Goal: Task Accomplishment & Management: Manage account settings

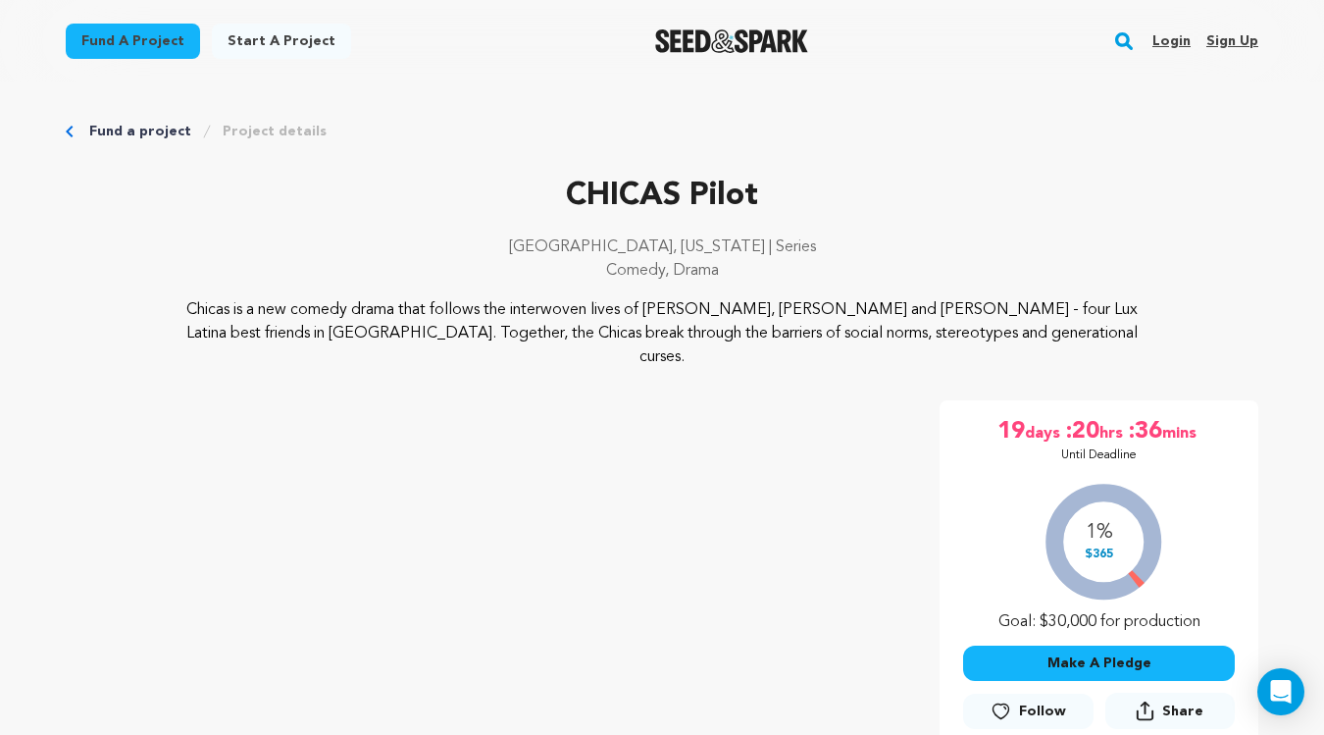
click at [1182, 37] on link "Login" at bounding box center [1172, 41] width 38 height 31
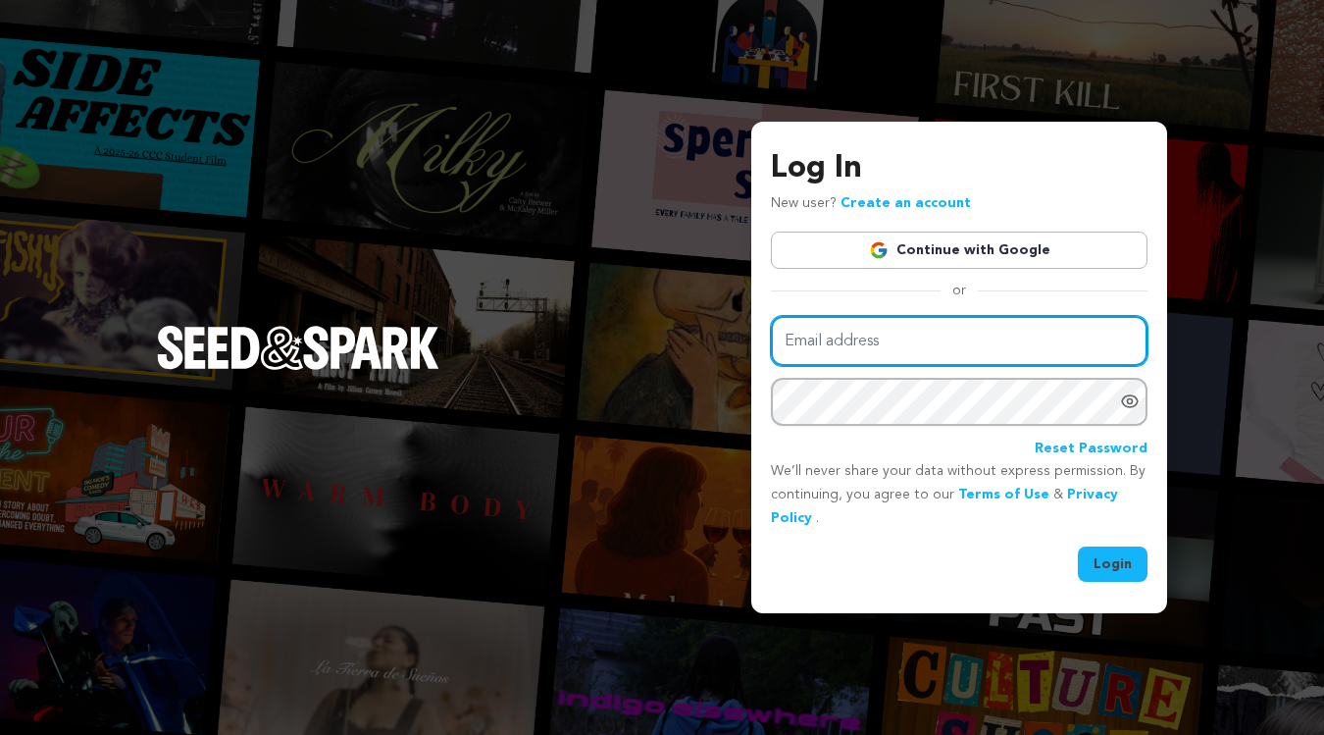
type input "reyna.t@mayfilms.studio"
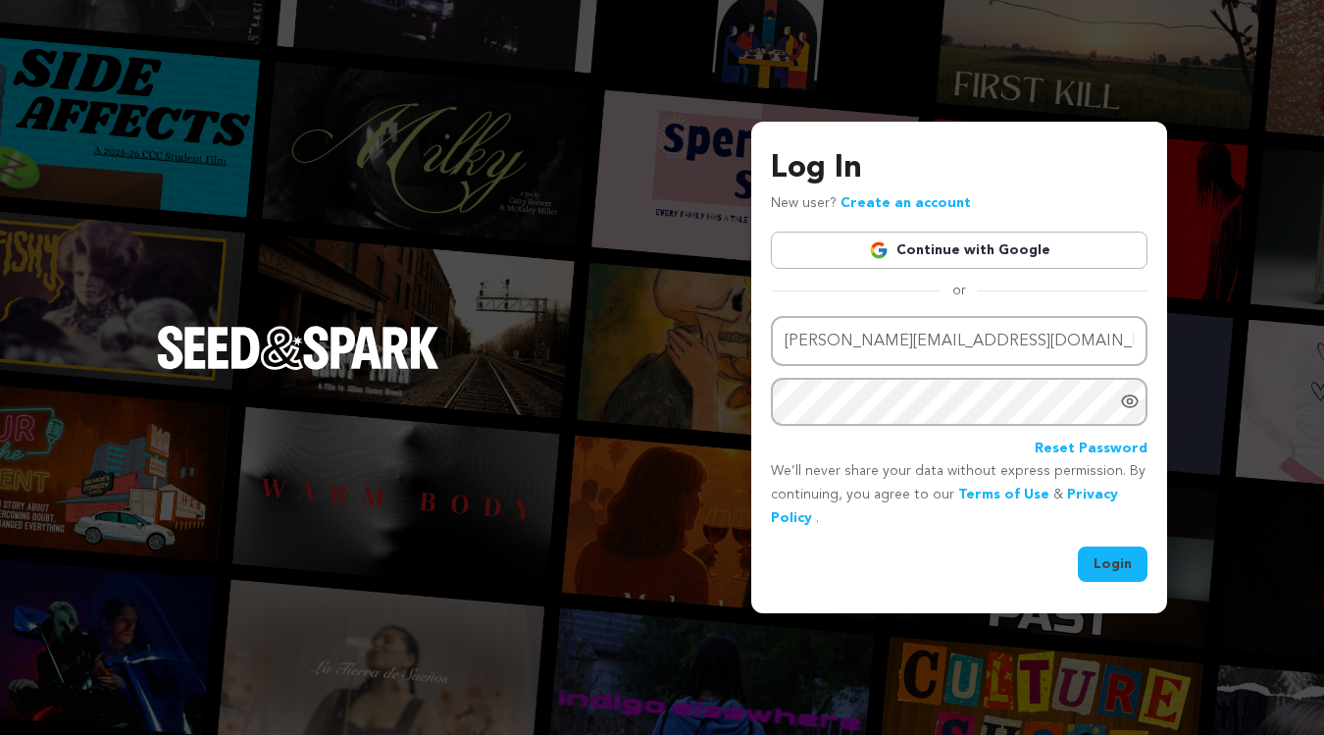
click at [1113, 560] on button "Login" at bounding box center [1113, 563] width 70 height 35
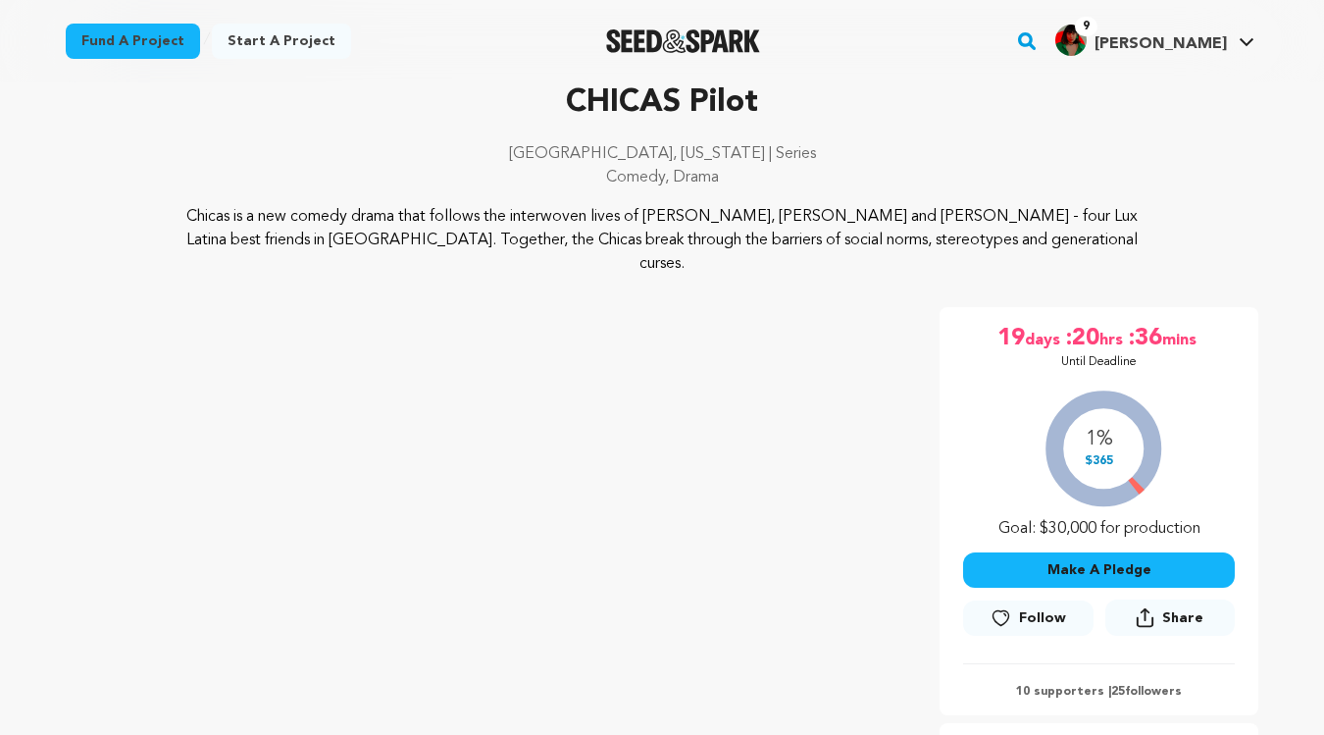
scroll to position [180, 0]
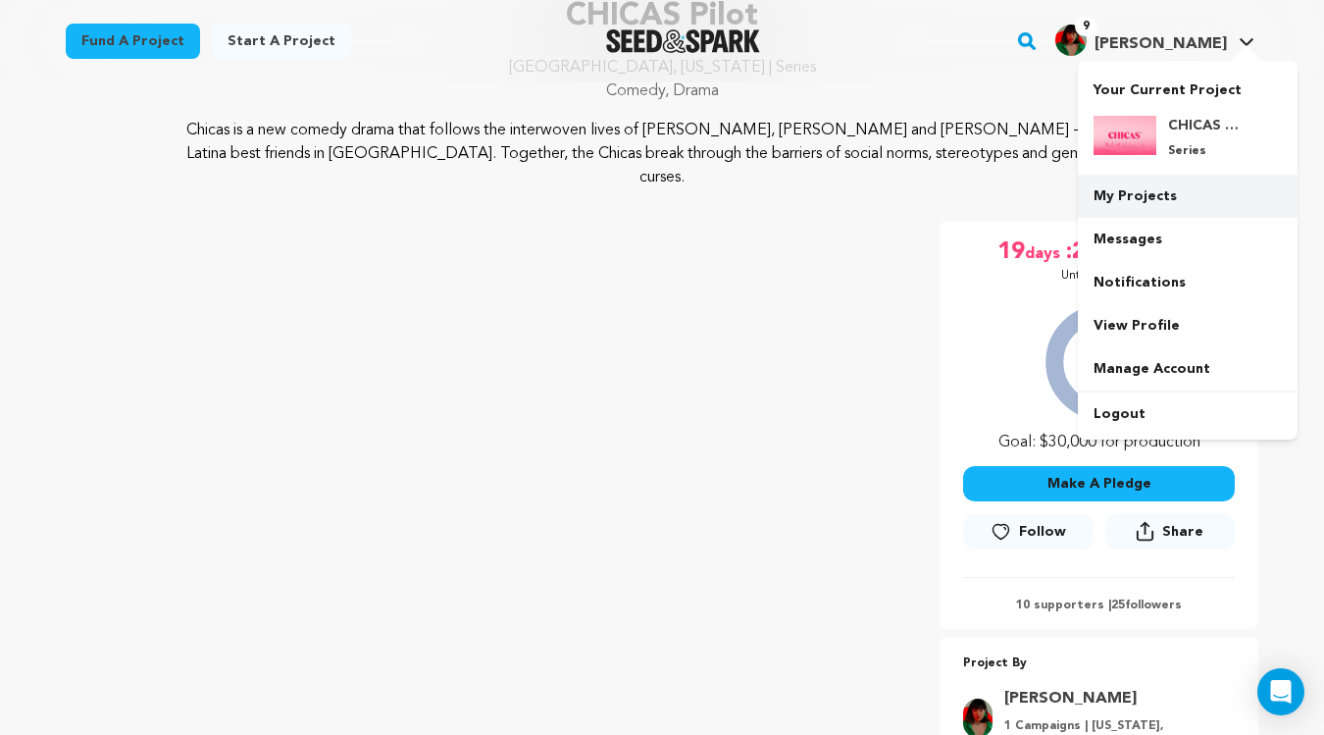
click at [1150, 188] on link "My Projects" at bounding box center [1188, 196] width 220 height 43
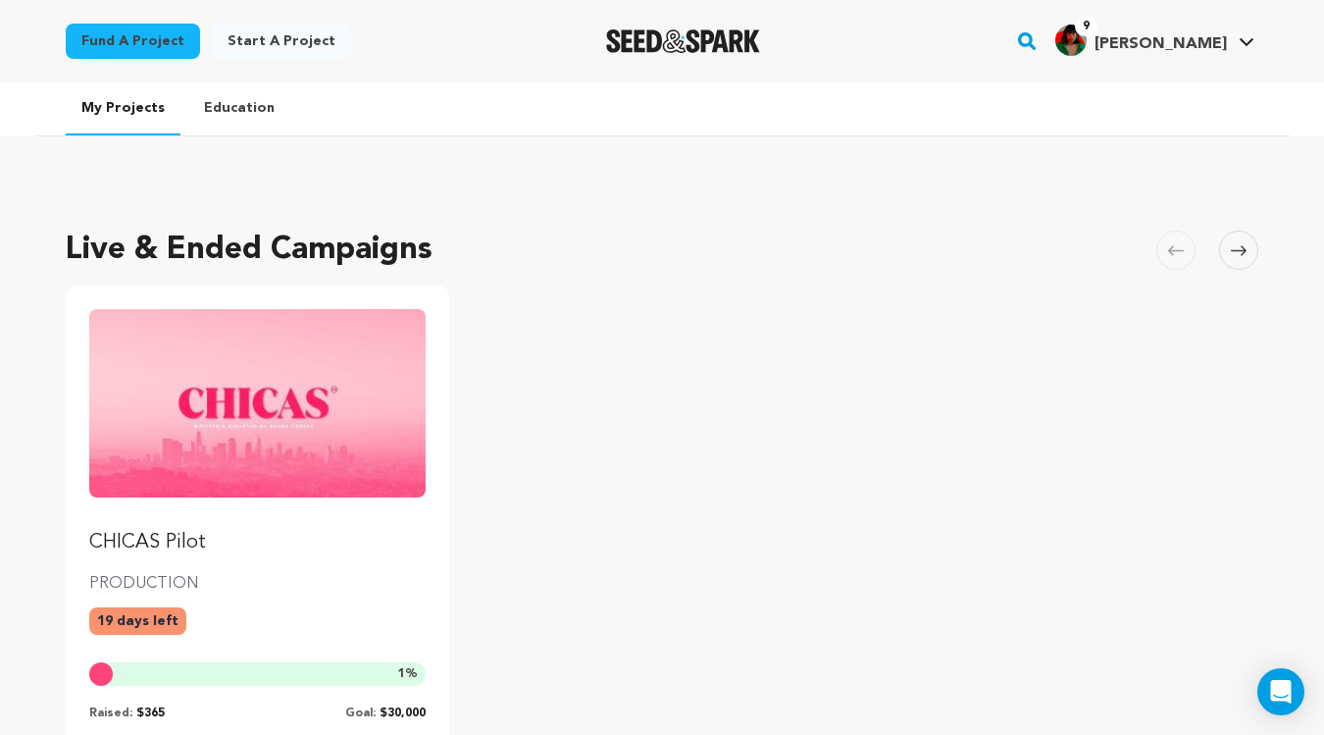
scroll to position [177, 0]
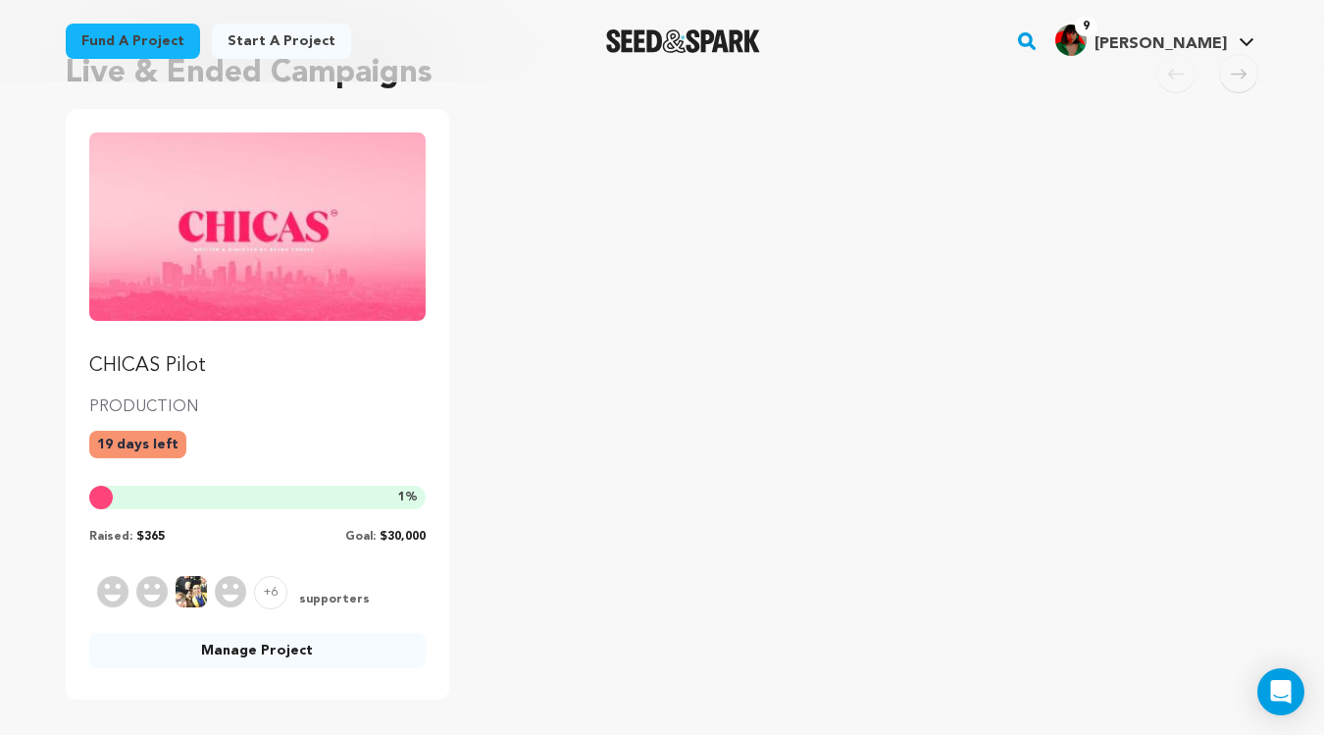
click at [219, 646] on link "Manage Project" at bounding box center [257, 650] width 336 height 35
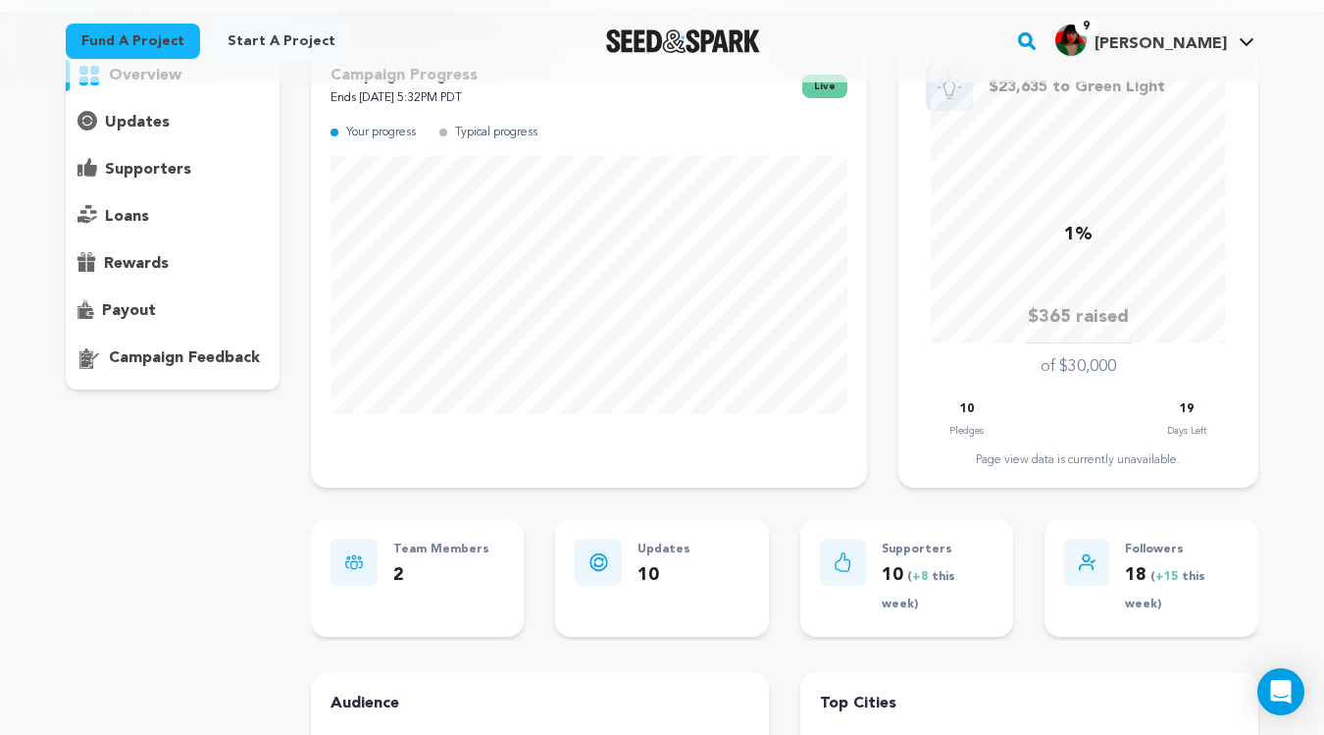
scroll to position [188, 0]
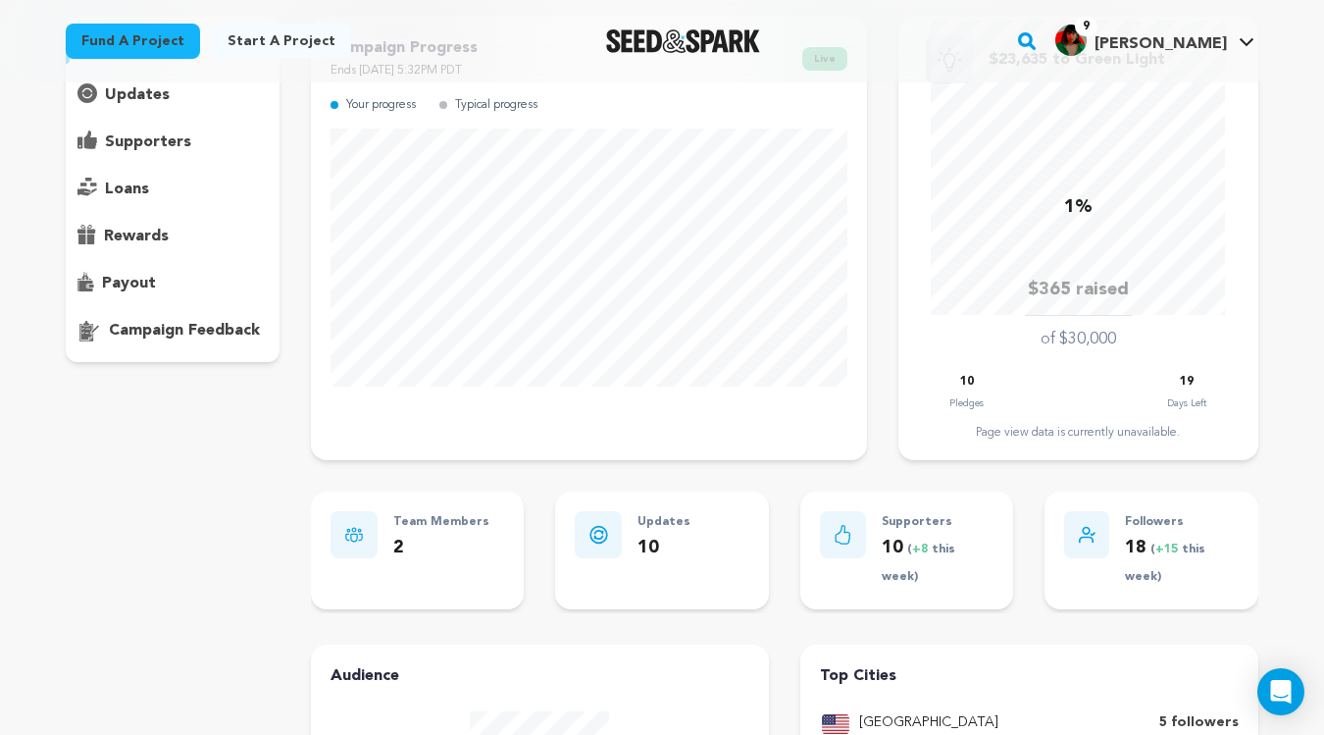
click at [146, 230] on p "rewards" at bounding box center [136, 237] width 65 height 24
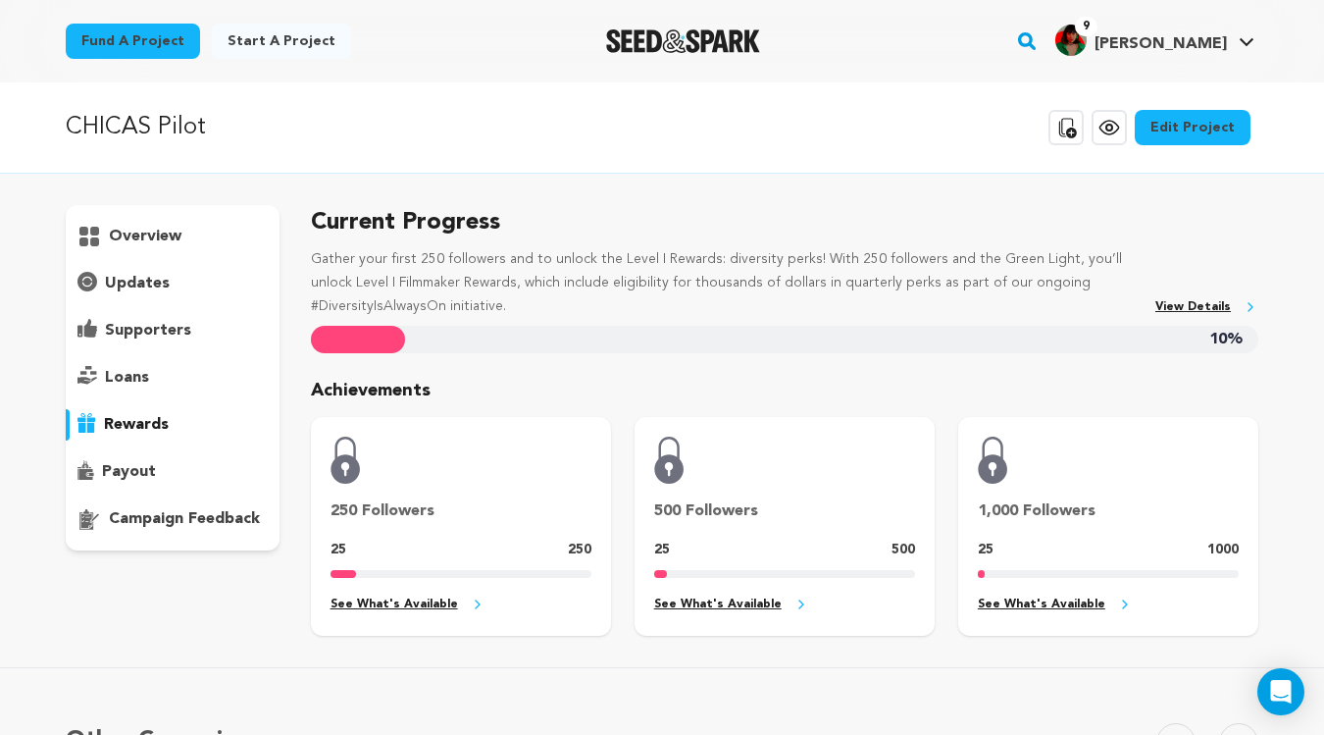
click at [137, 240] on p "overview" at bounding box center [145, 237] width 73 height 24
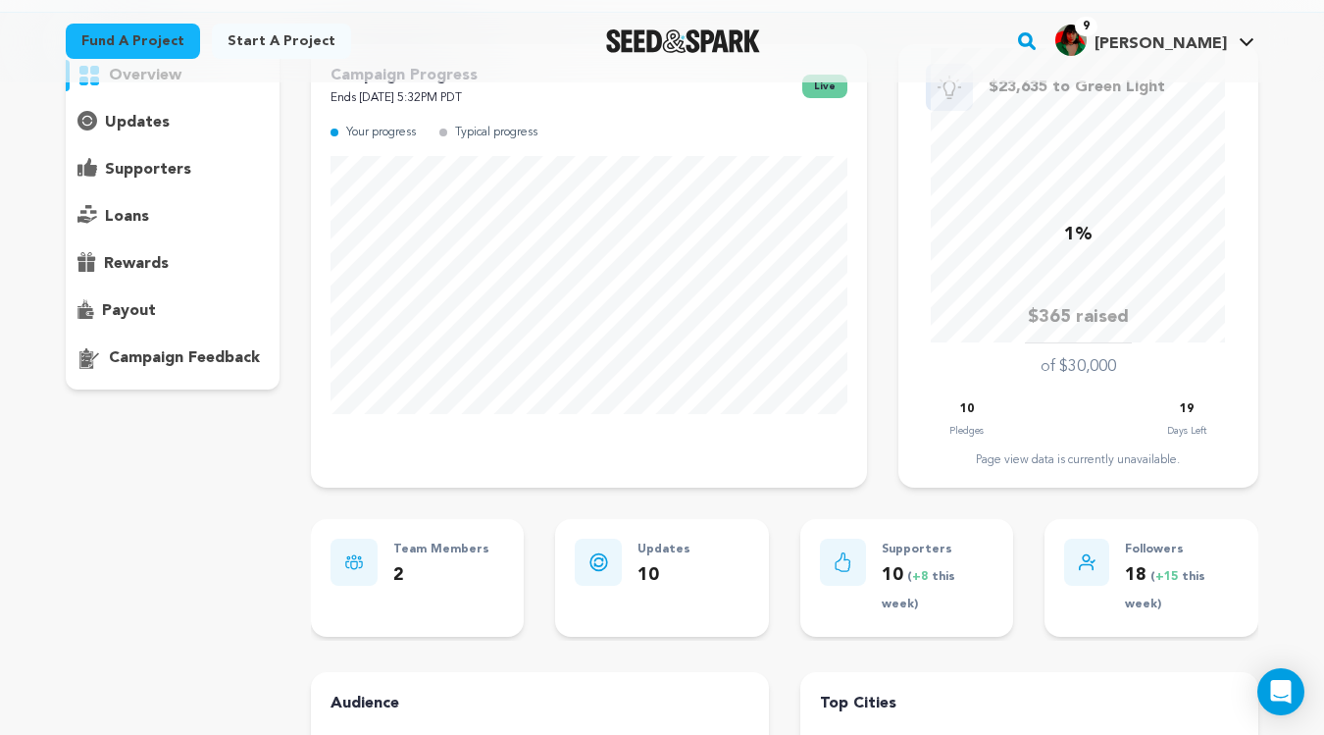
scroll to position [162, 0]
